Goal: Find specific page/section: Find specific page/section

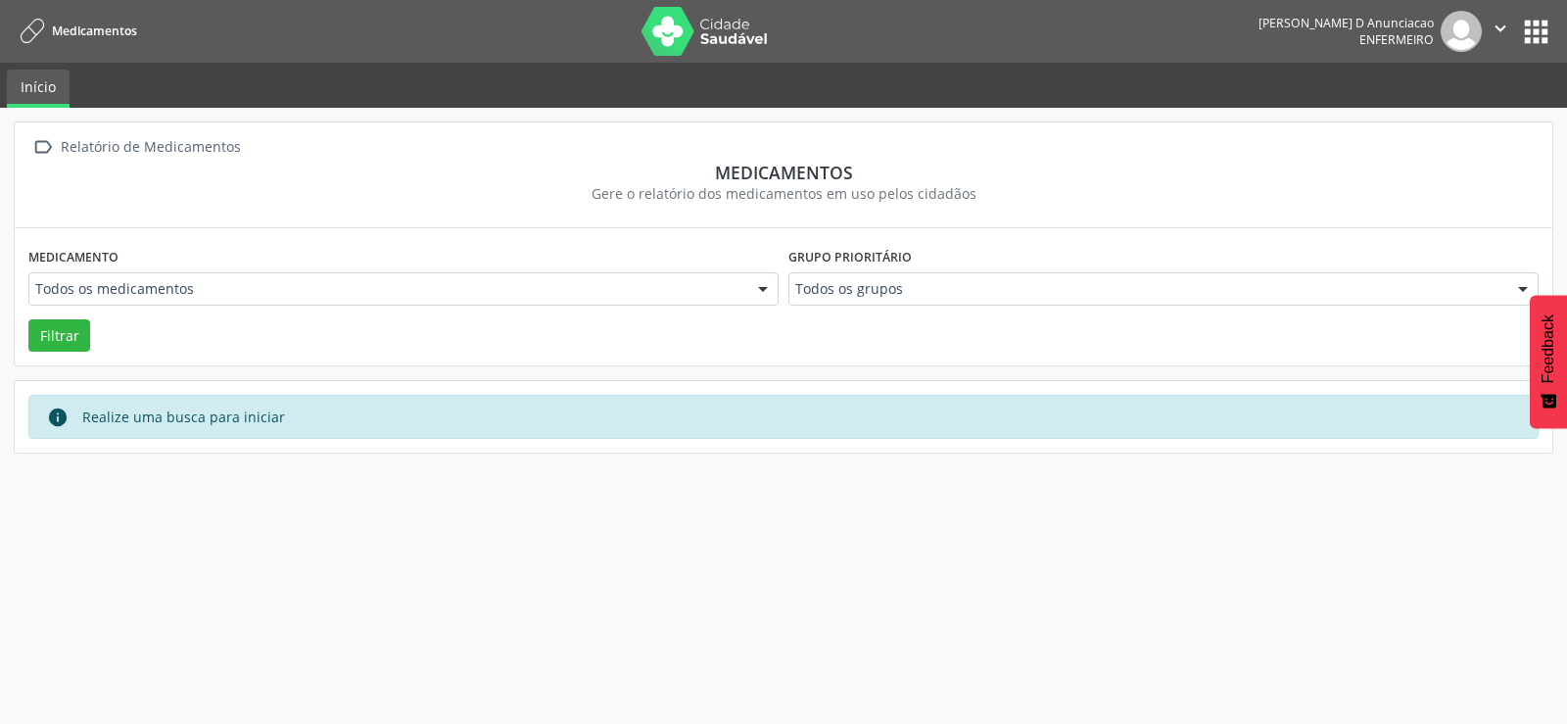
click at [1524, 27] on button "apps" at bounding box center [1536, 32] width 34 height 34
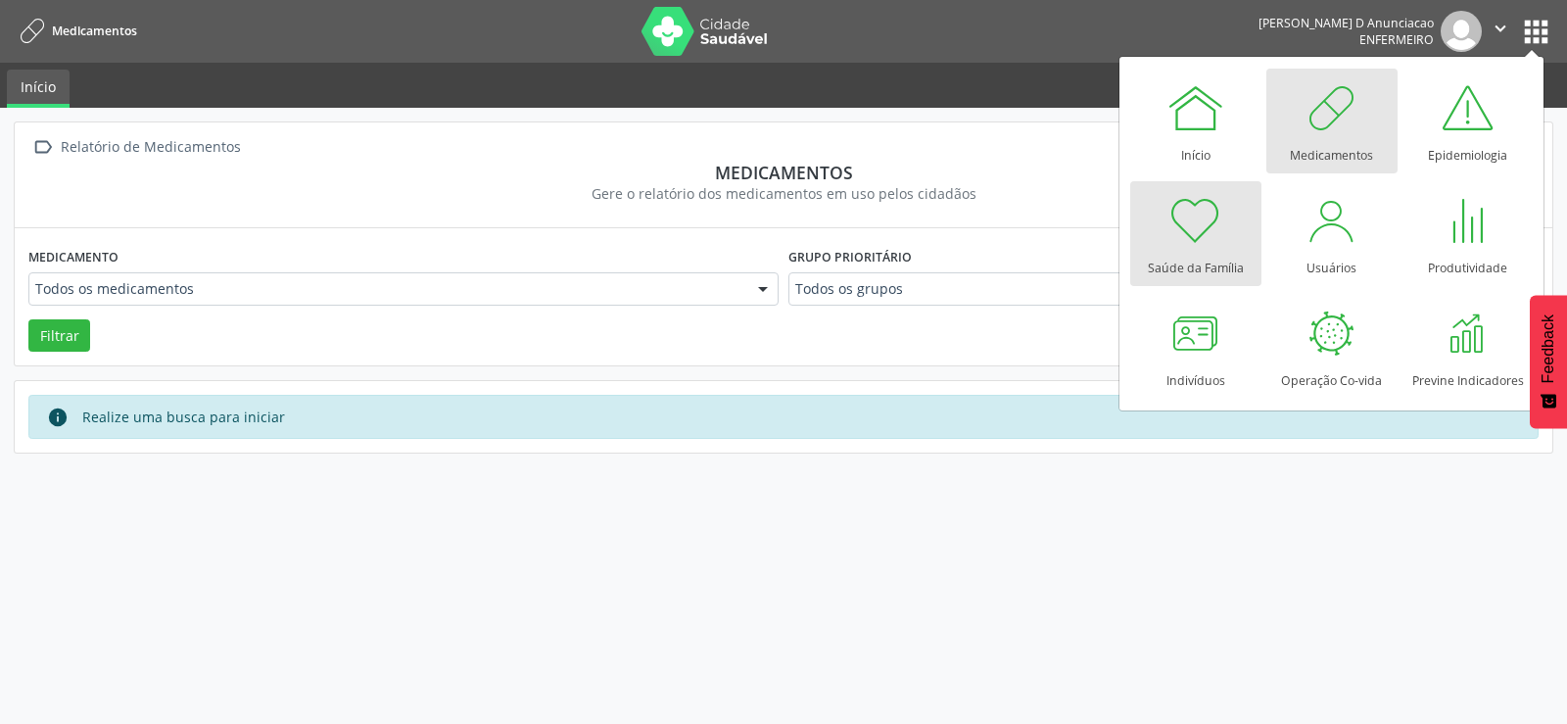
click at [1225, 217] on link "Saúde da Família" at bounding box center [1195, 233] width 131 height 105
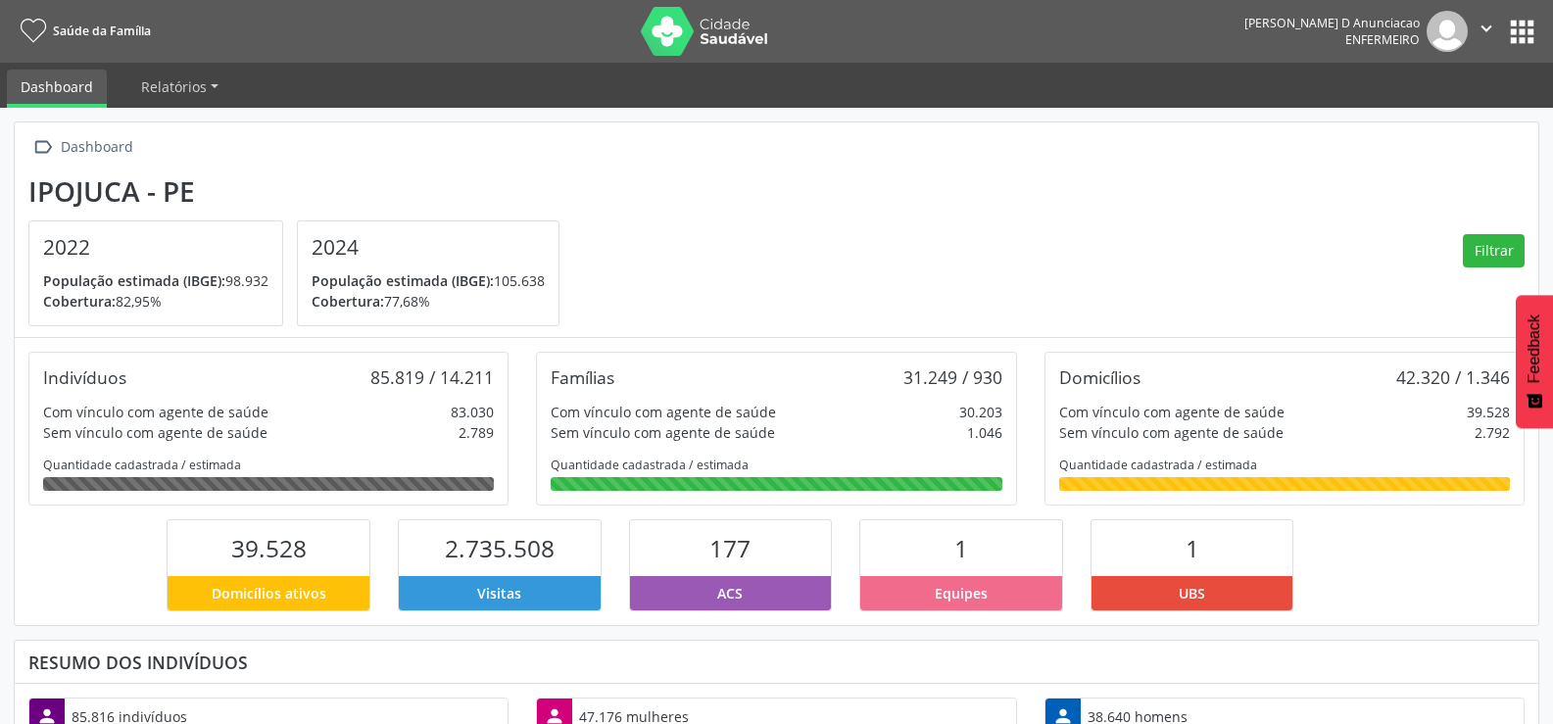
click at [1525, 41] on button "apps" at bounding box center [1522, 32] width 34 height 34
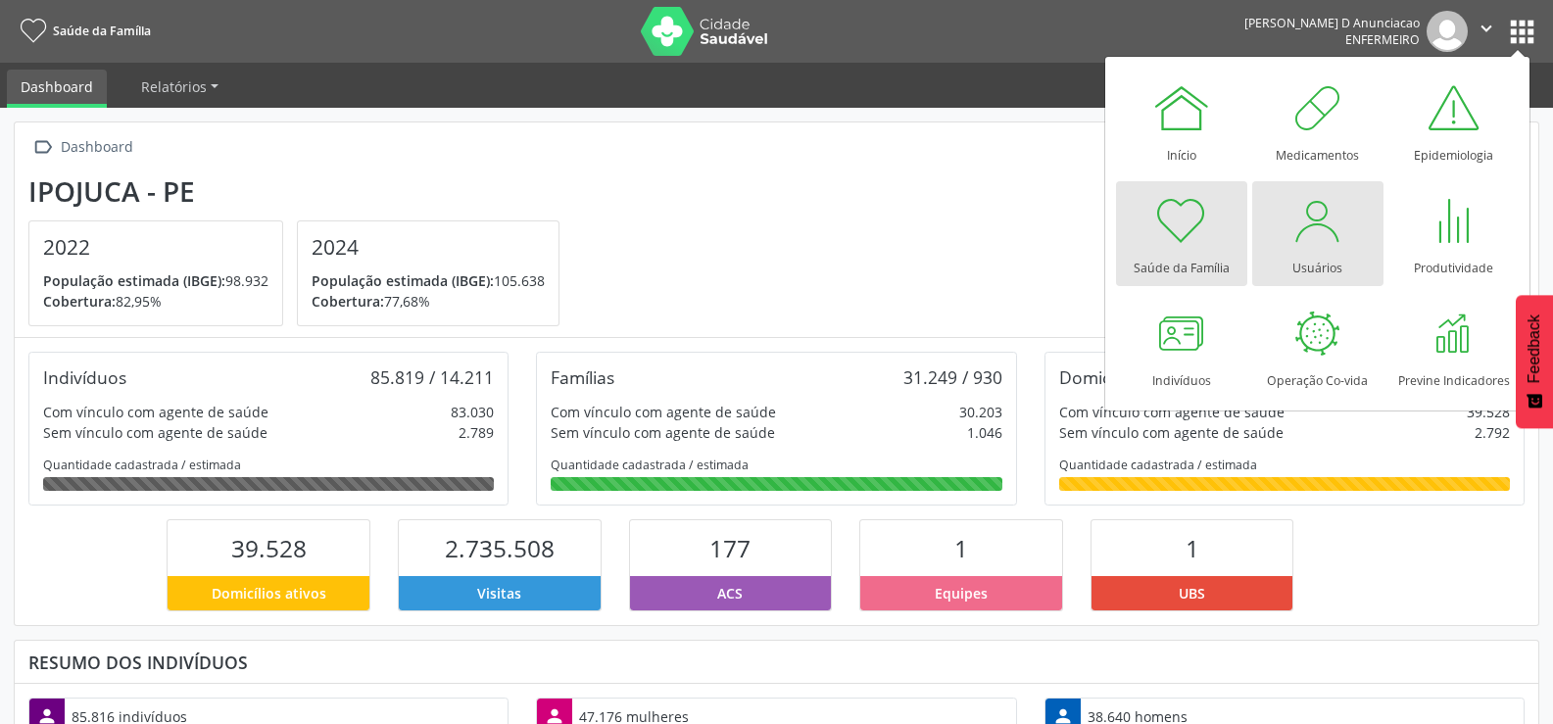
click at [1330, 214] on div at bounding box center [1317, 220] width 59 height 59
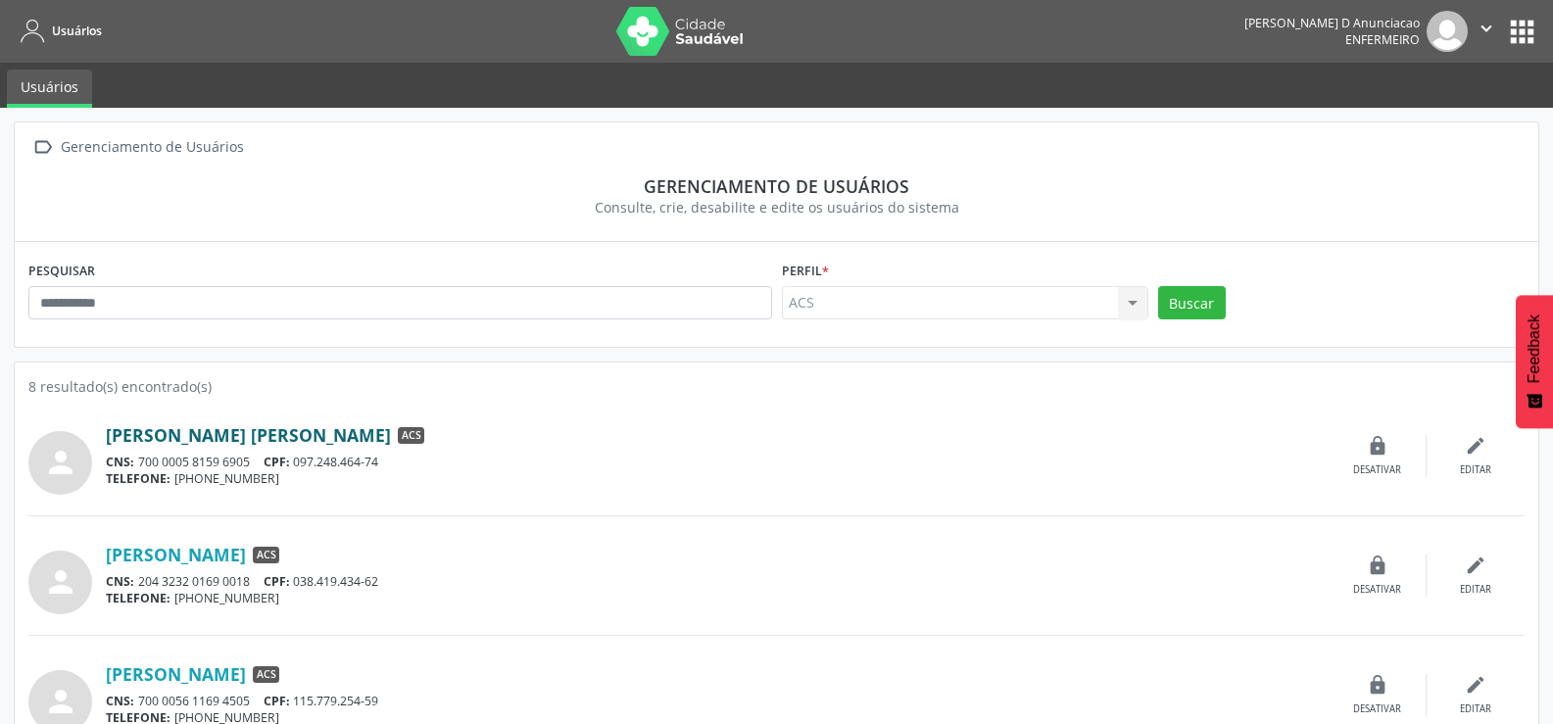
click at [184, 431] on link "Ana Lais Carlos de Souza" at bounding box center [248, 435] width 285 height 22
click at [1126, 300] on div "ACS ACS Nenhum resultado encontrado para: " " Não há nenhuma opção para ser exi…" at bounding box center [965, 302] width 366 height 33
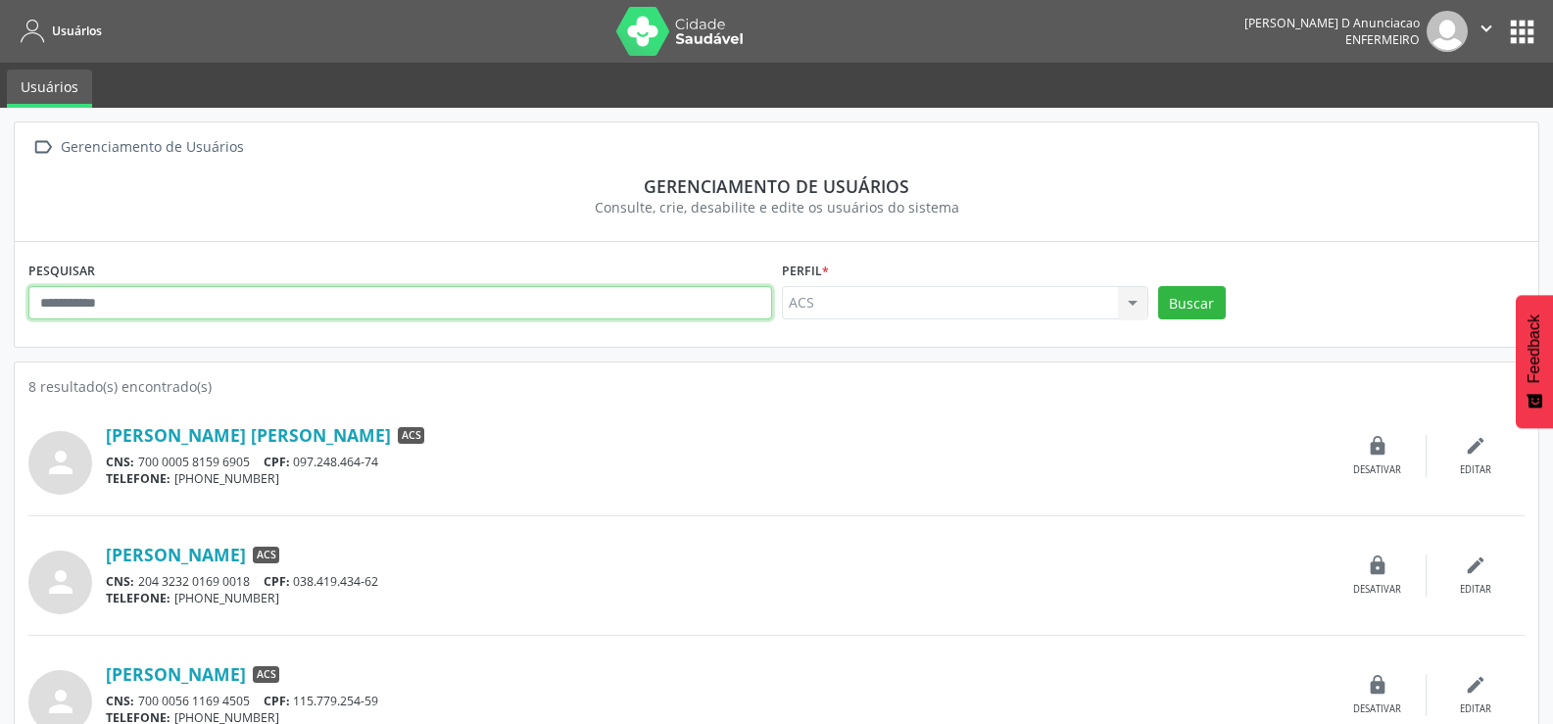
click at [718, 303] on input "text" at bounding box center [400, 302] width 744 height 33
click at [168, 305] on input "text" at bounding box center [400, 302] width 744 height 33
type input "*****"
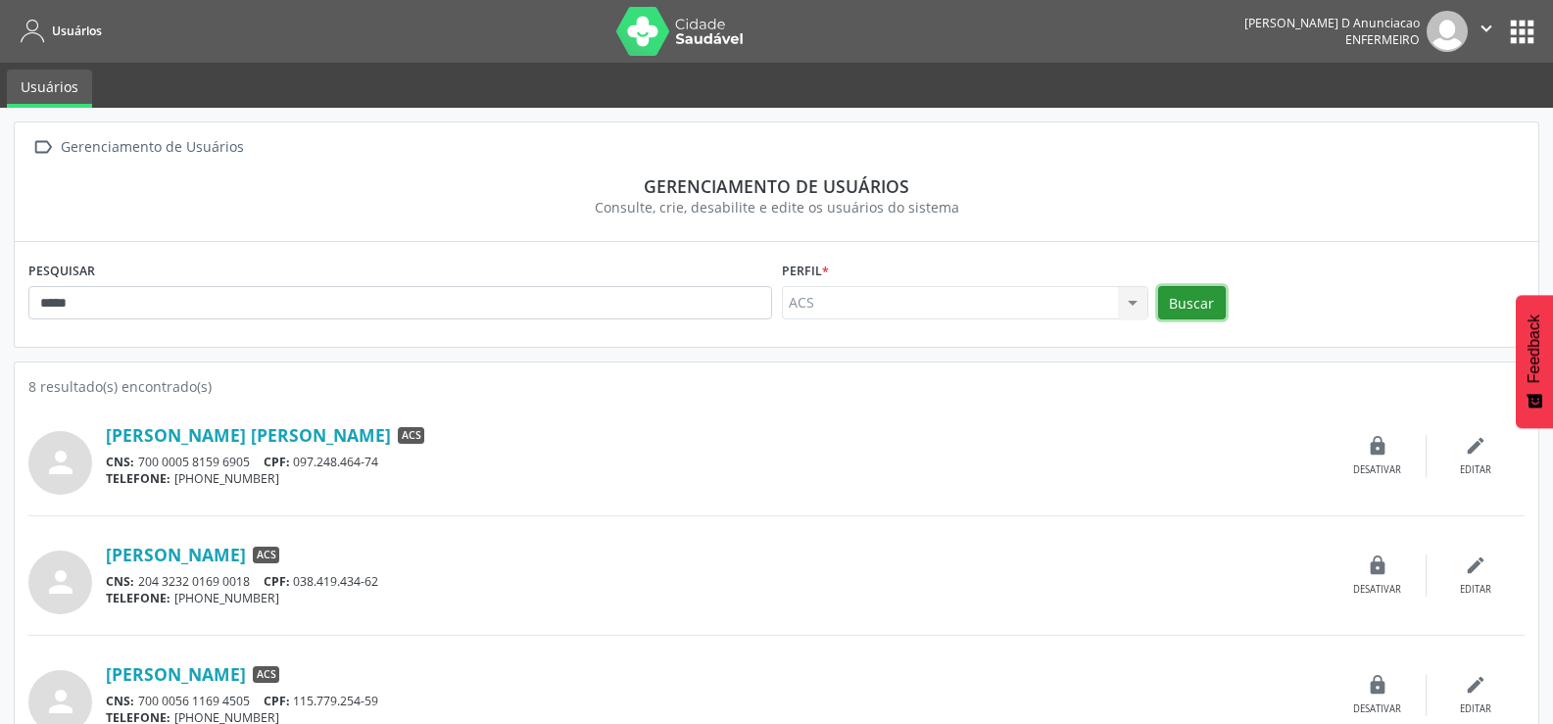
click at [1191, 303] on button "Buscar" at bounding box center [1192, 302] width 68 height 33
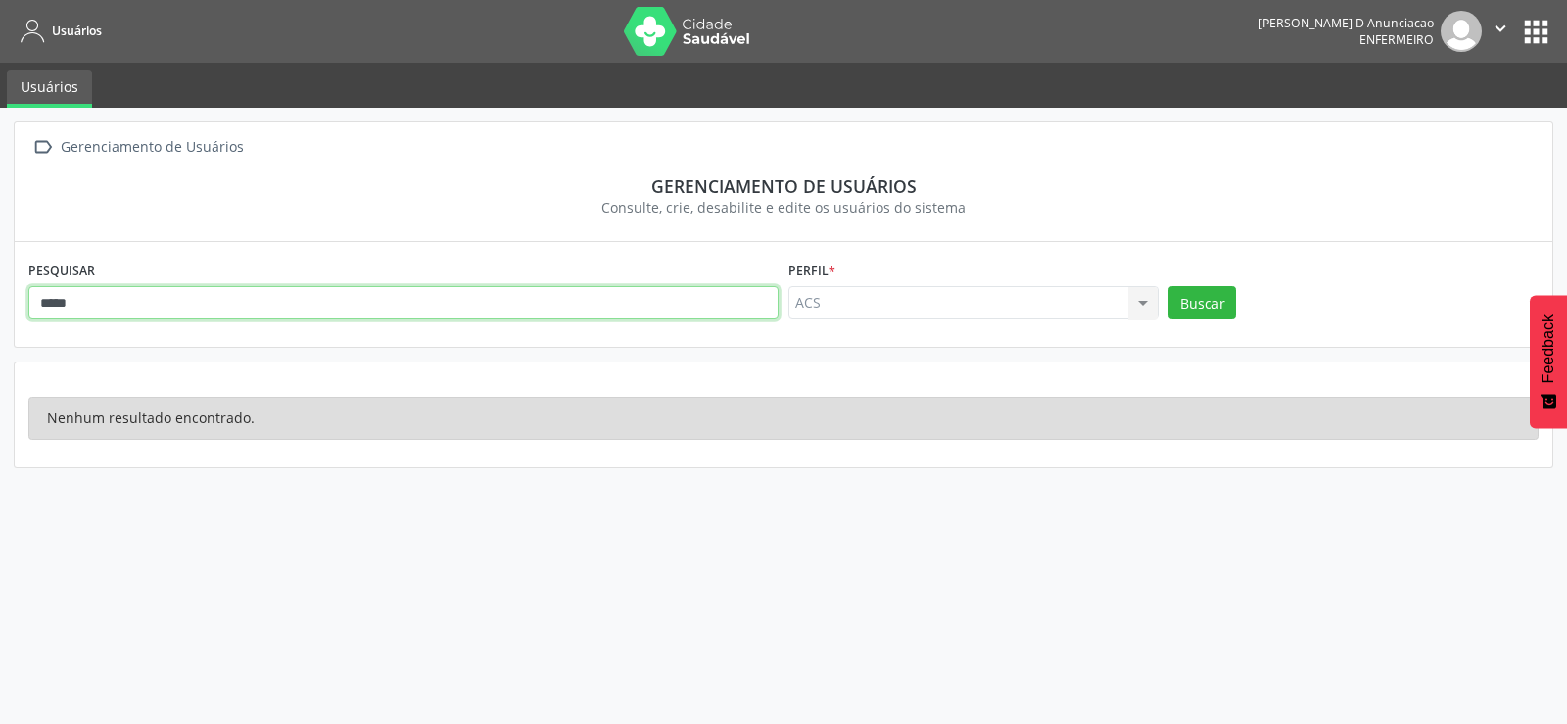
drag, startPoint x: 707, startPoint y: 304, endPoint x: 0, endPoint y: 221, distance: 712.0
click at [0, 221] on div " Gerenciamento de Usuários Gerenciamento de usuários Consulte, crie, desabilit…" at bounding box center [783, 416] width 1567 height 616
click at [1169, 286] on button "Buscar" at bounding box center [1203, 302] width 68 height 33
drag, startPoint x: 98, startPoint y: 317, endPoint x: 23, endPoint y: 324, distance: 75.7
click at [23, 324] on div "PESQUISAR ***** Perfil * ACS ACS Nenhum resultado encontrado para: " " Não há n…" at bounding box center [784, 294] width 1538 height 104
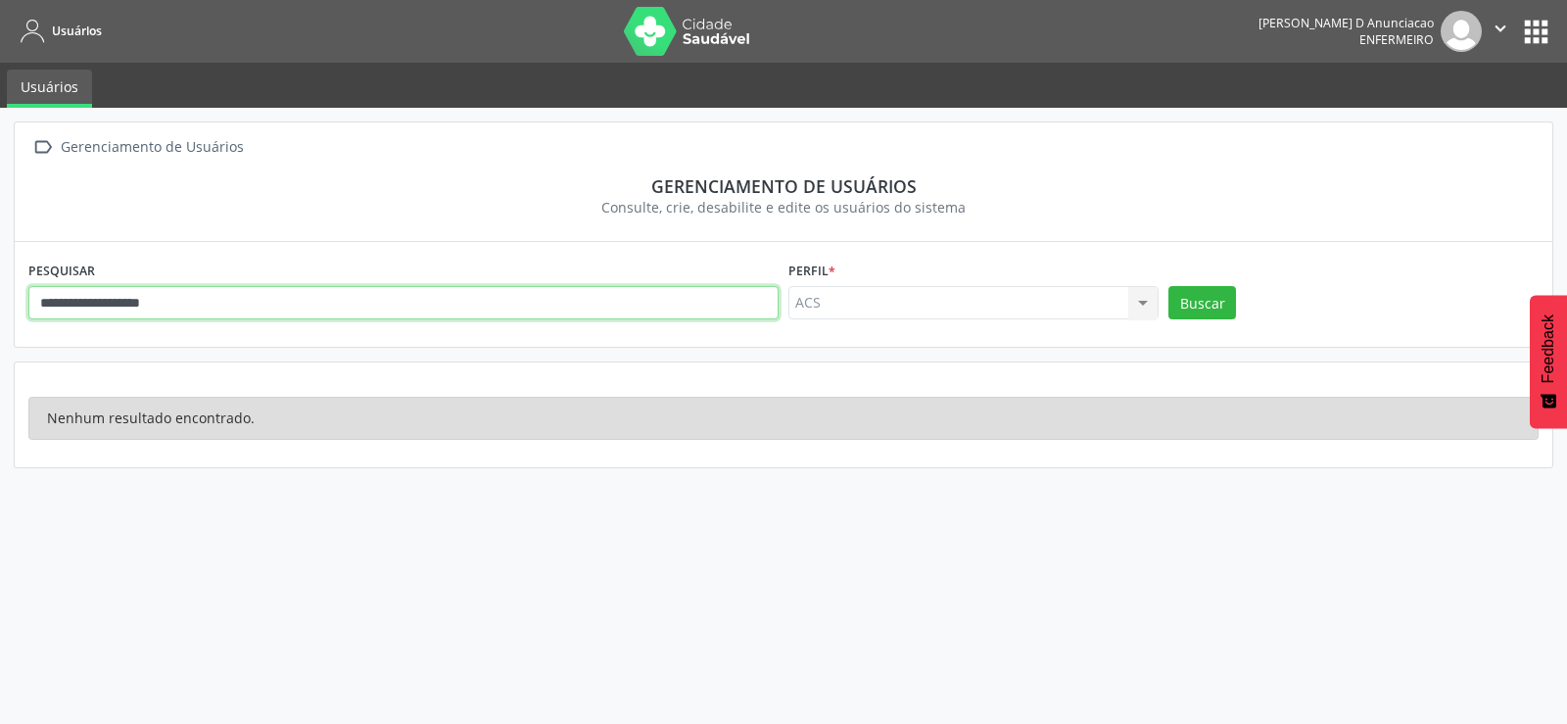
type input "**********"
click at [1169, 286] on button "Buscar" at bounding box center [1203, 302] width 68 height 33
drag, startPoint x: 185, startPoint y: 305, endPoint x: 0, endPoint y: 326, distance: 186.4
click at [0, 326] on div "**********" at bounding box center [783, 416] width 1567 height 616
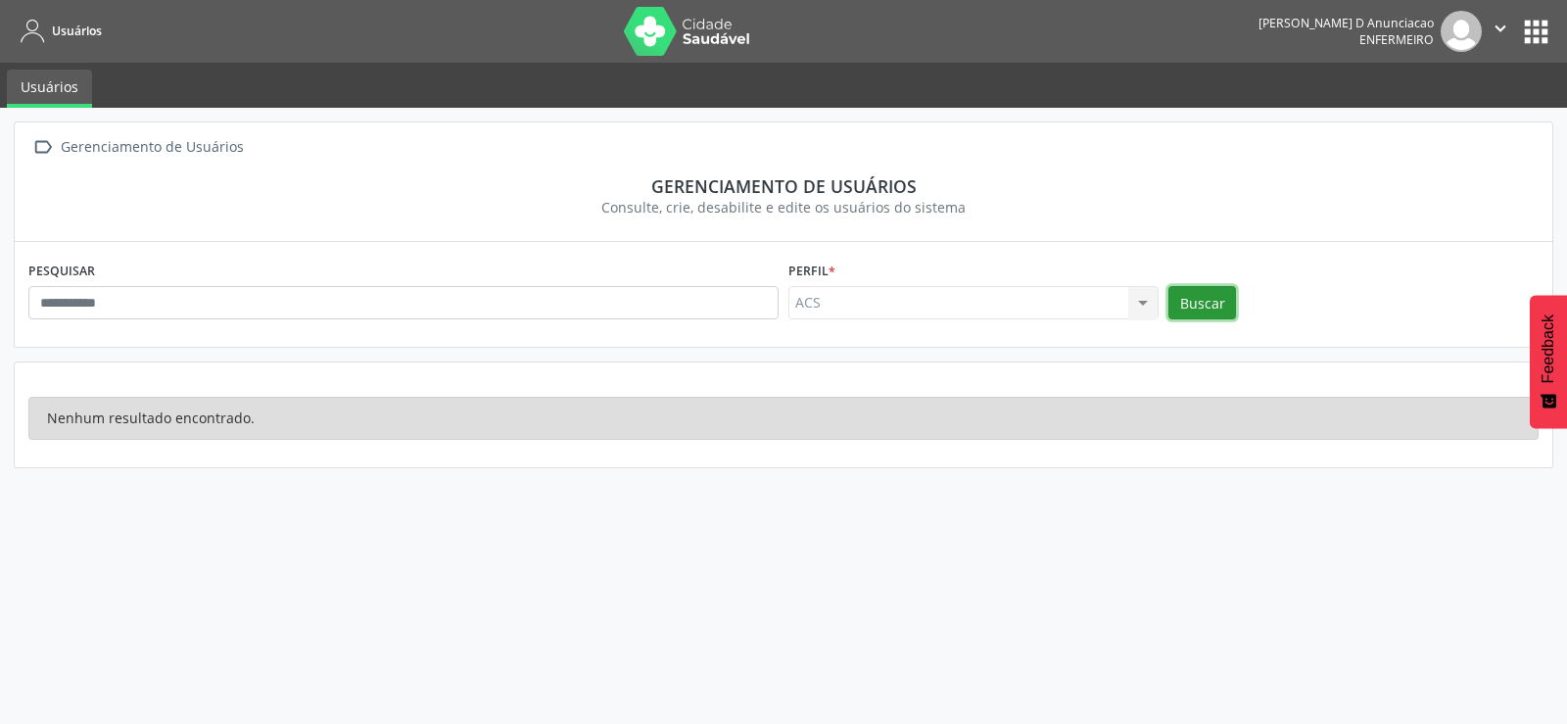
click at [1186, 311] on button "Buscar" at bounding box center [1203, 302] width 68 height 33
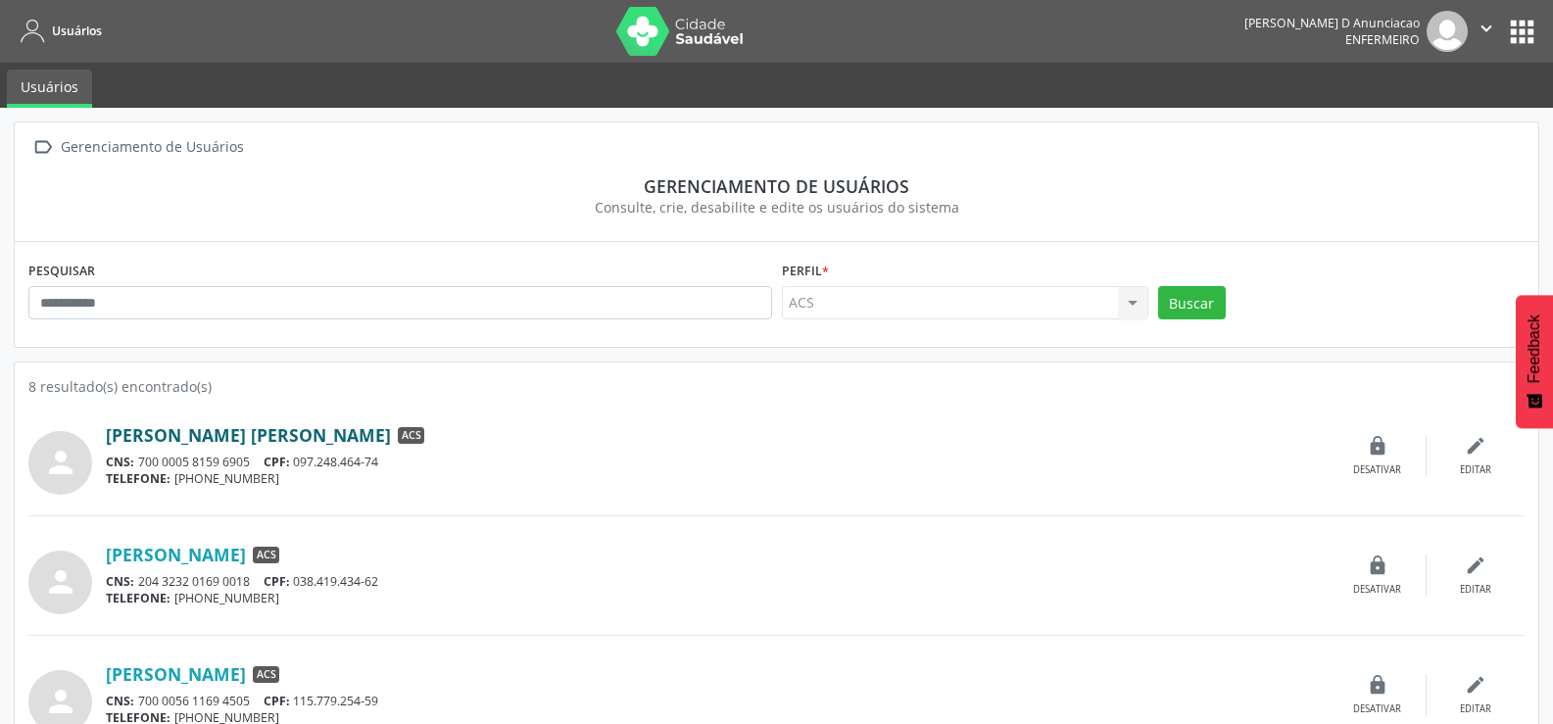
click at [263, 436] on link "Ana Lais Carlos de Souza" at bounding box center [248, 435] width 285 height 22
click at [1527, 31] on button "apps" at bounding box center [1522, 32] width 34 height 34
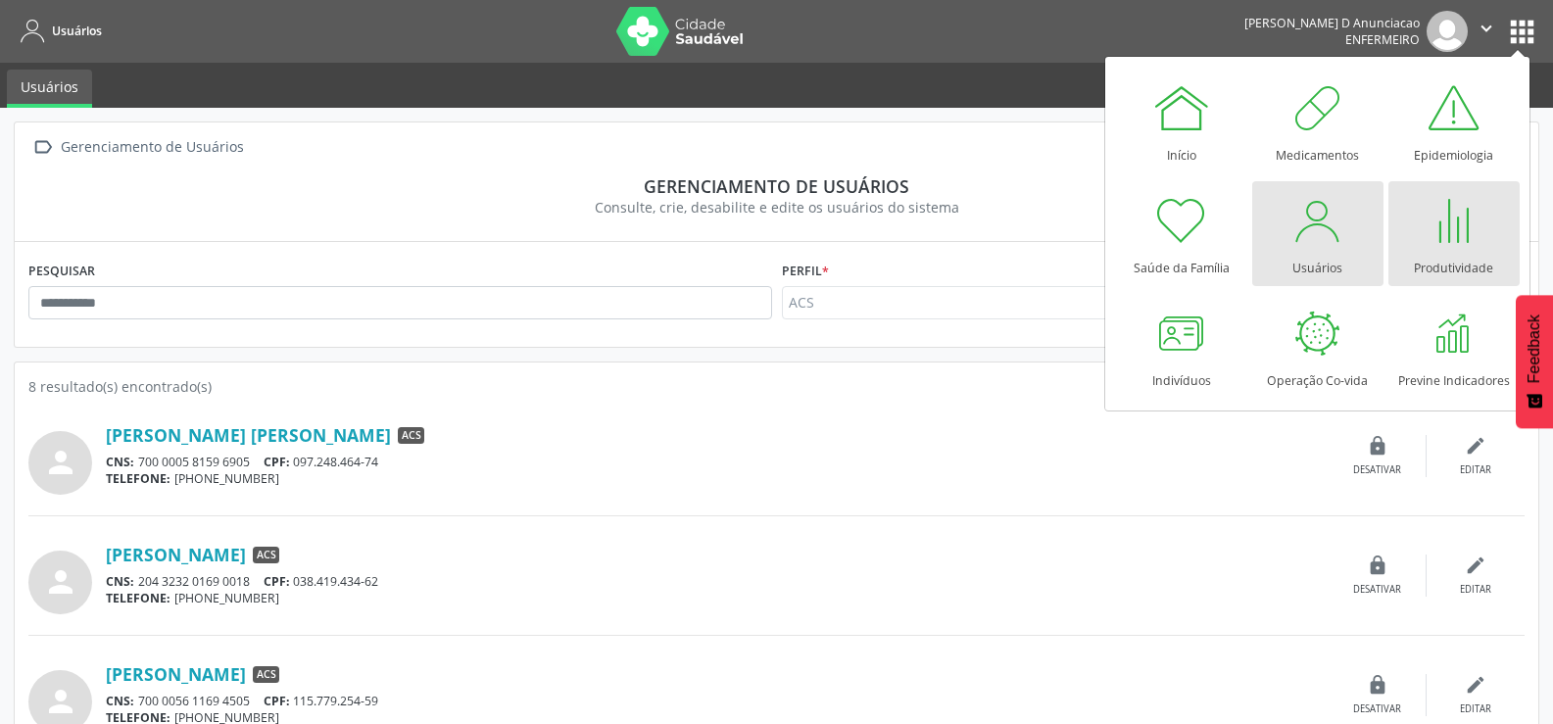
click at [1472, 248] on div at bounding box center [1453, 220] width 59 height 59
